Goal: Task Accomplishment & Management: Use online tool/utility

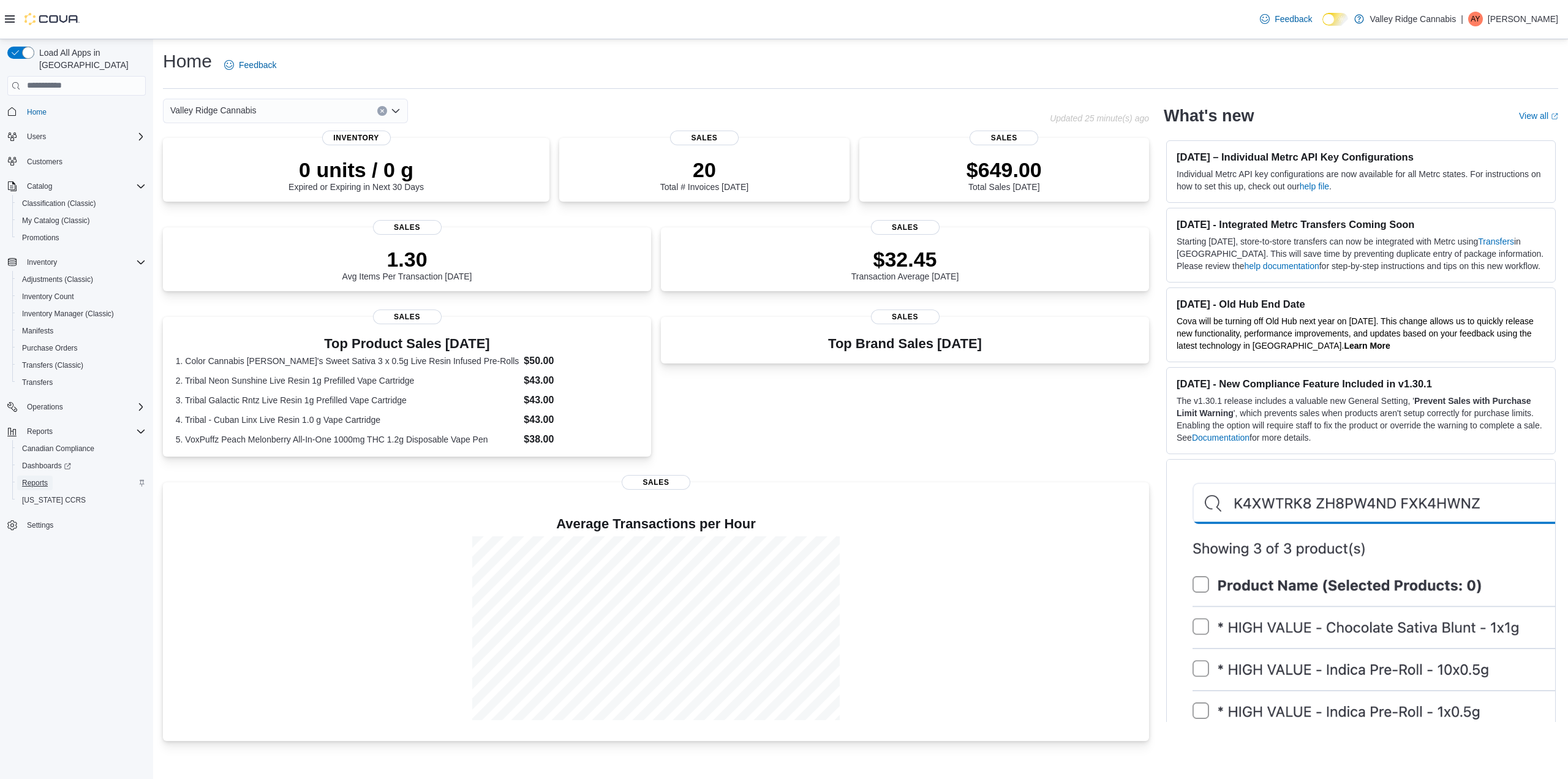
click at [48, 476] on link "Reports" at bounding box center [35, 483] width 36 height 15
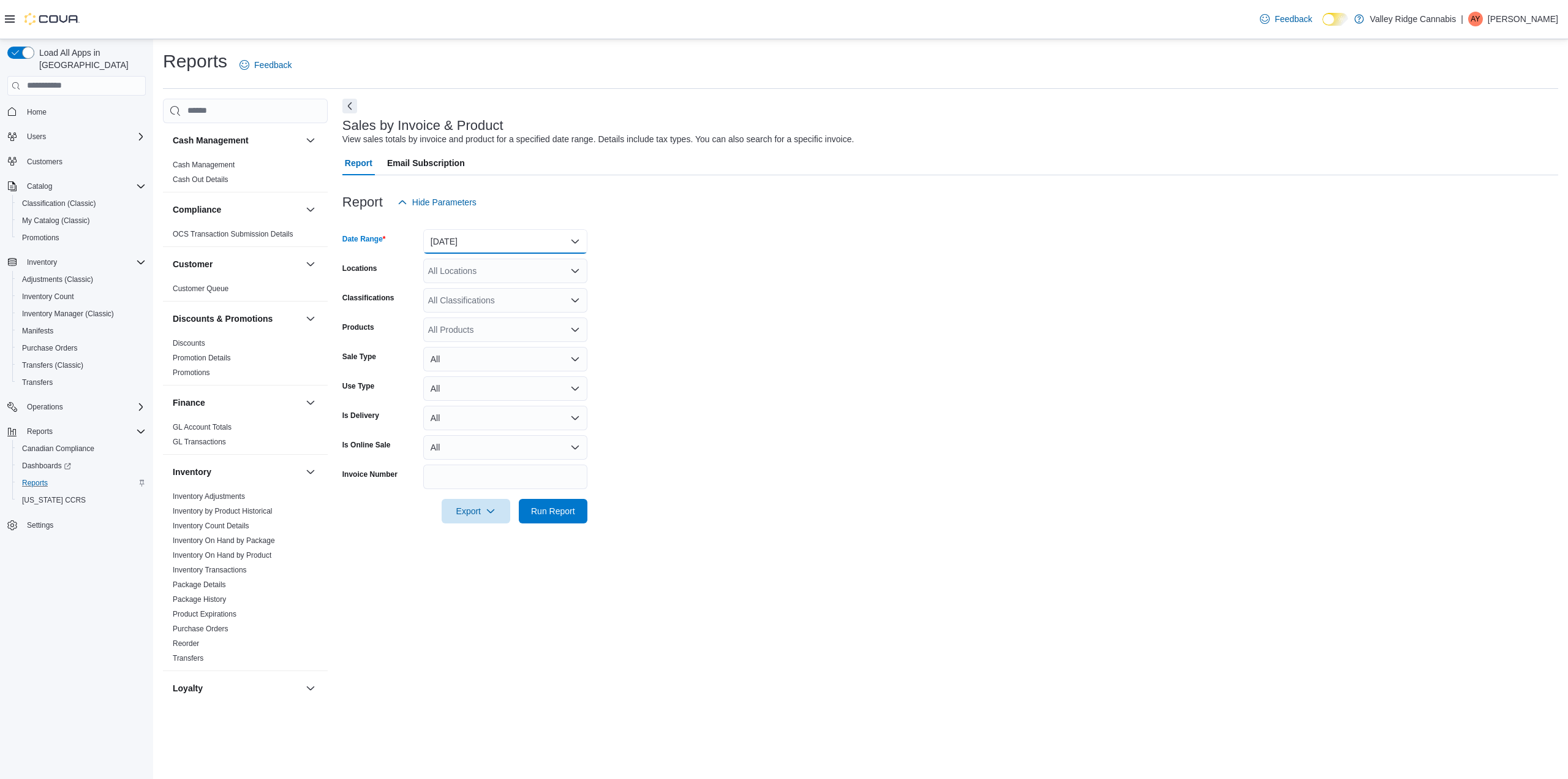
click at [450, 242] on button "[DATE]" at bounding box center [505, 241] width 164 height 25
click at [461, 289] on span "[DATE]" at bounding box center [512, 291] width 139 height 15
click at [557, 513] on span "Run Report" at bounding box center [553, 511] width 44 height 12
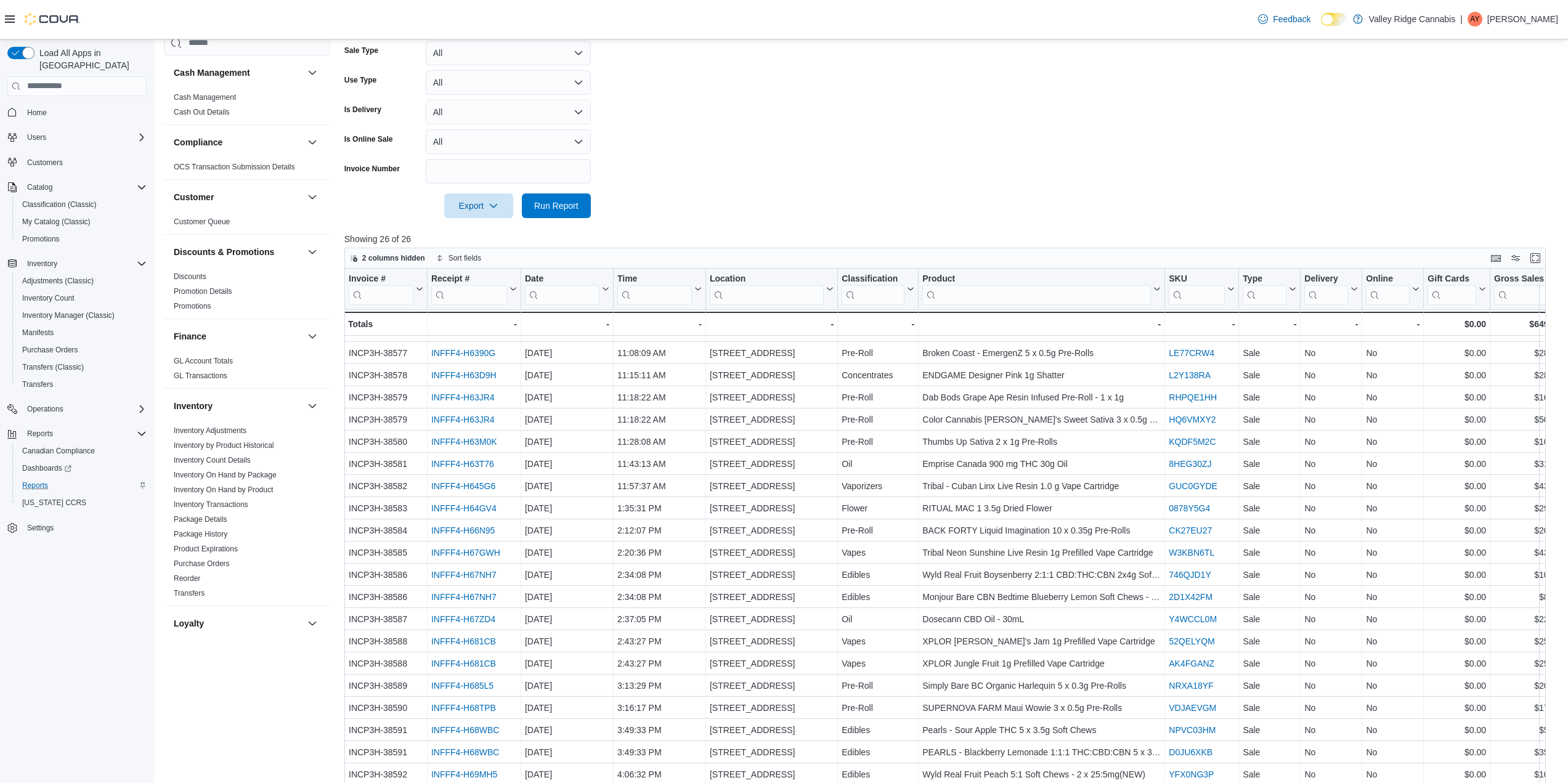
scroll to position [44, 0]
click at [1175, 253] on div "2 columns hidden Sort fields" at bounding box center [946, 258] width 1202 height 21
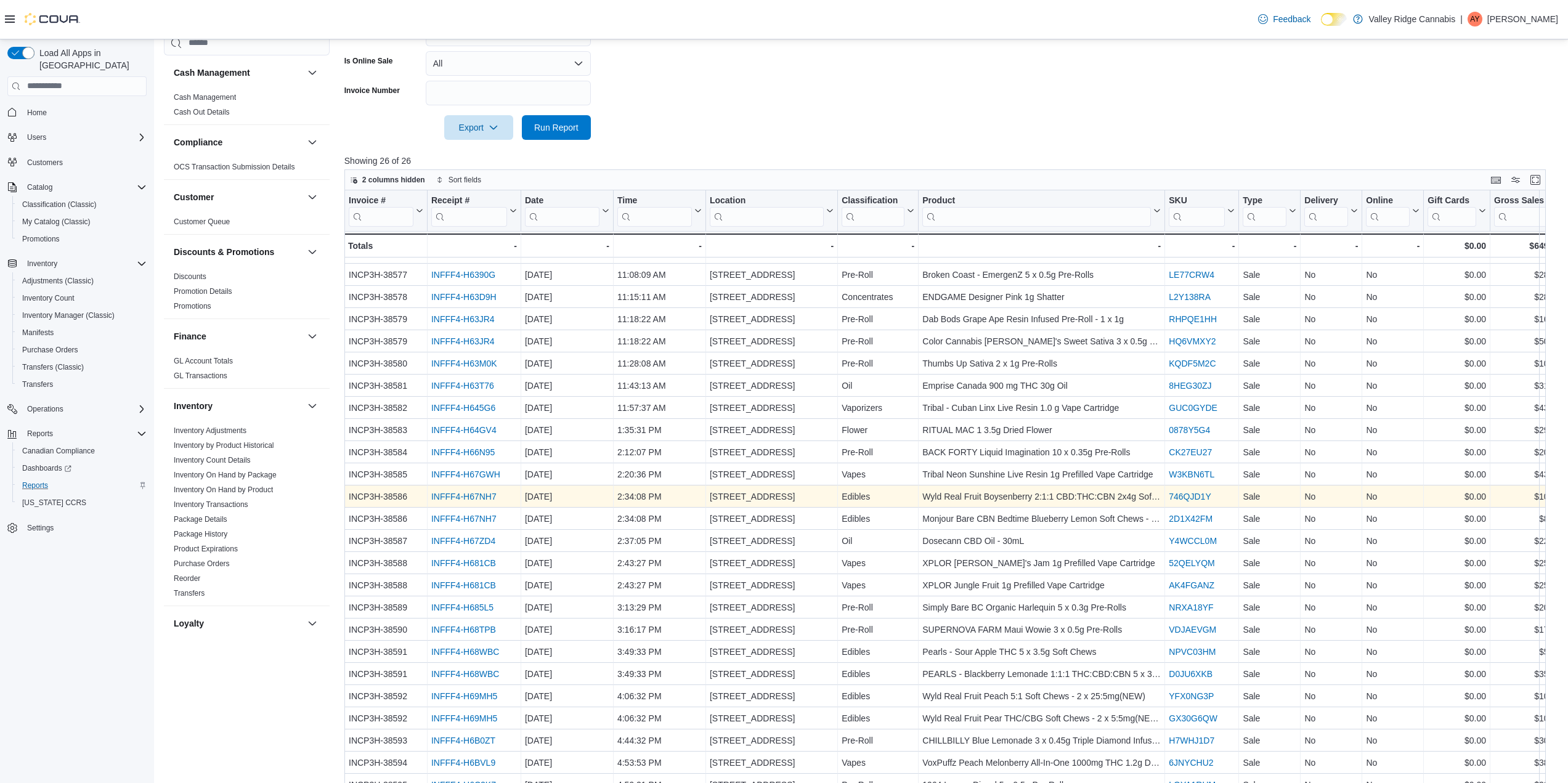
scroll to position [408, 0]
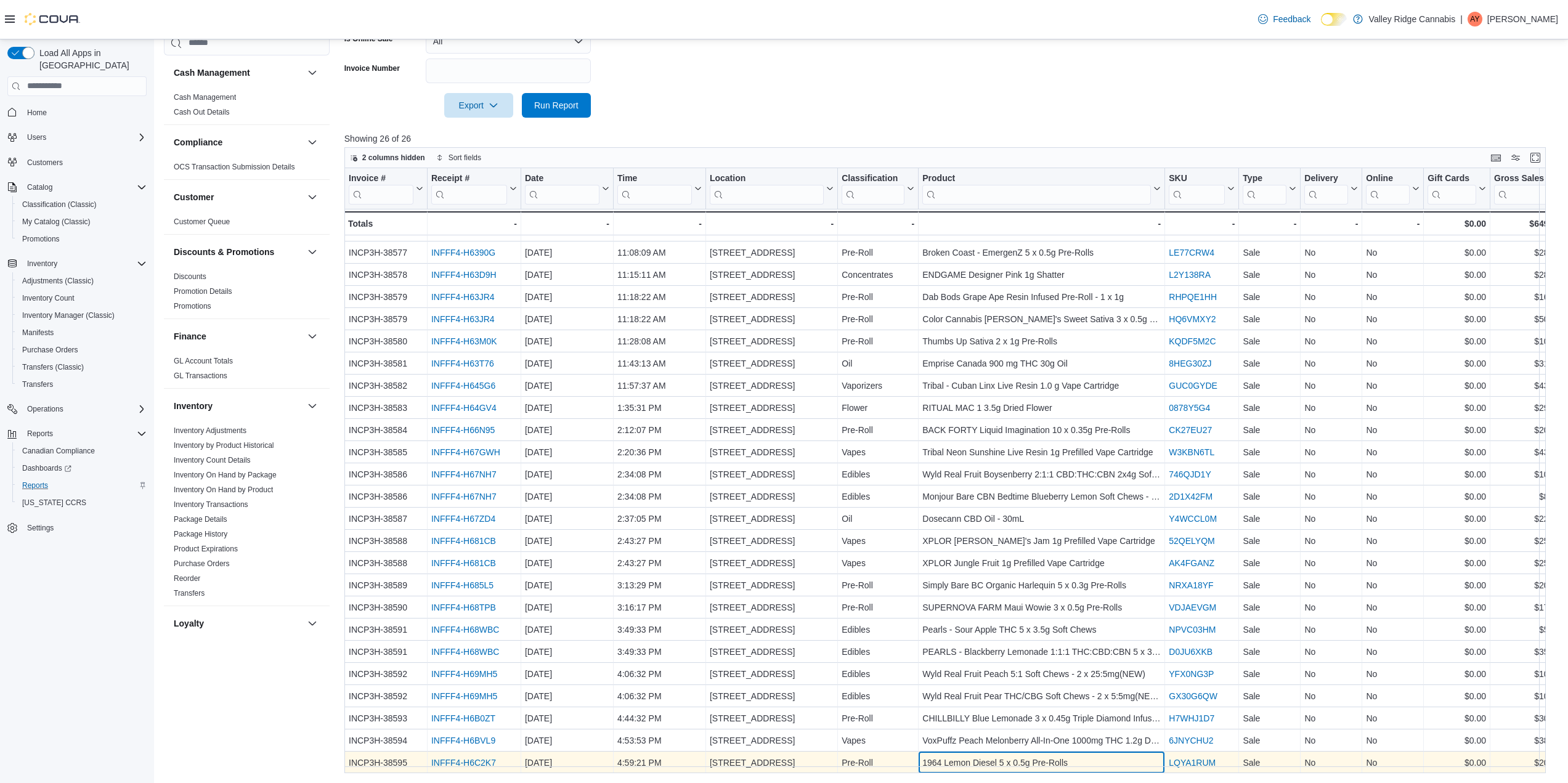
click at [1044, 752] on div "1964 Lemon Diesel 5 x 0.5g Pre-Rolls - Product, column 7, row 26" at bounding box center [1042, 763] width 247 height 22
